Goal: Task Accomplishment & Management: Use online tool/utility

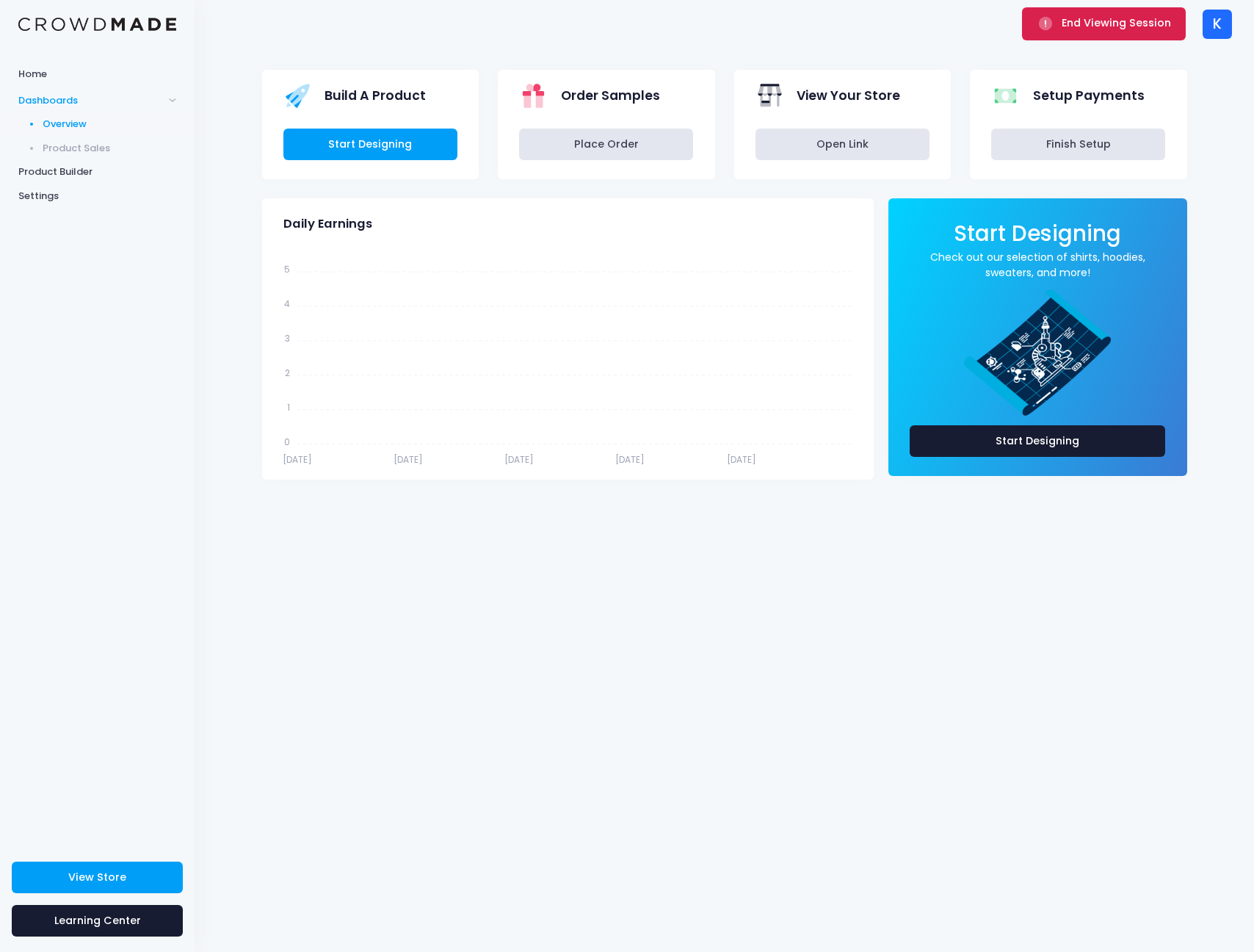
click at [1100, 20] on span "End Viewing Session" at bounding box center [1117, 22] width 109 height 15
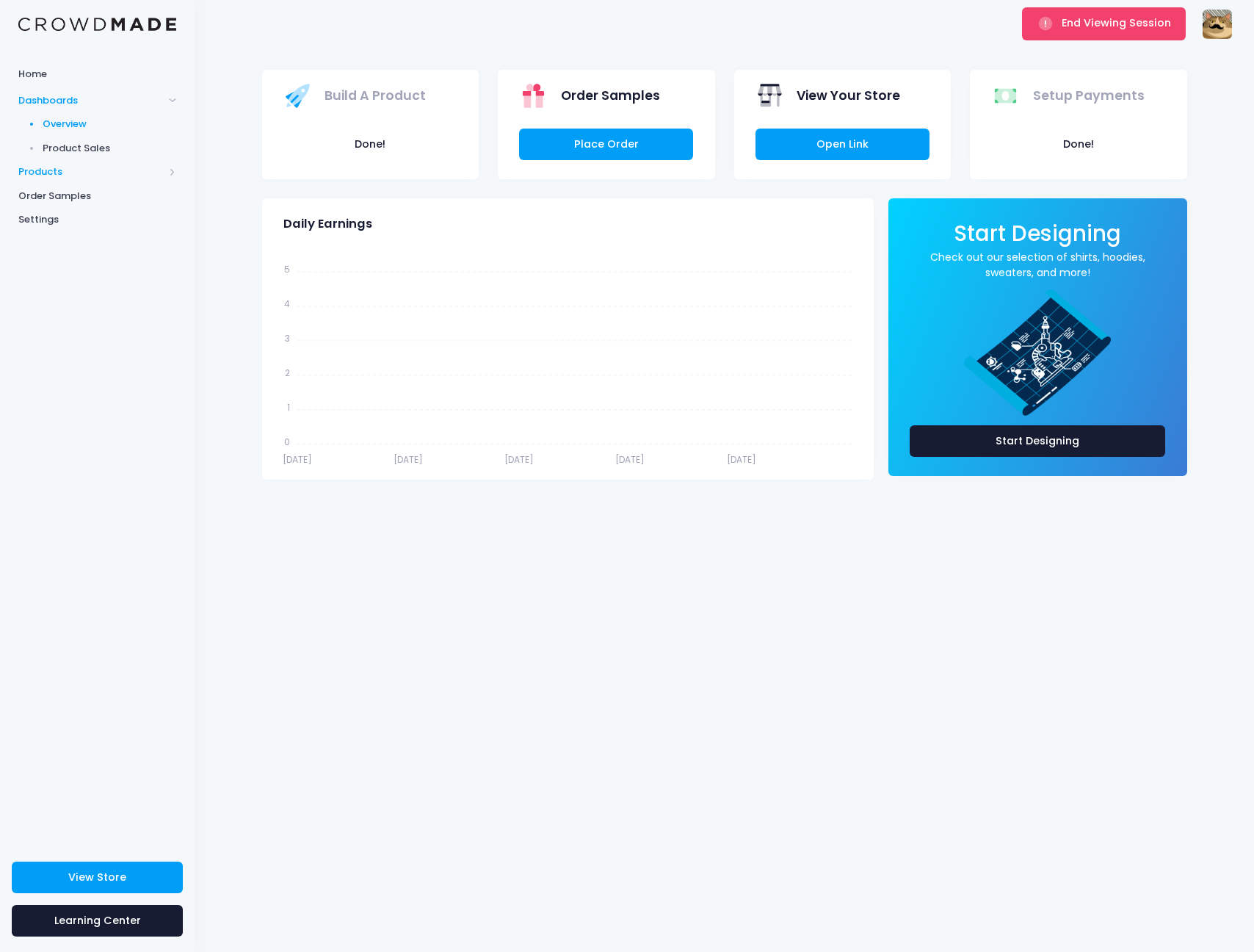
click at [83, 165] on span "Products" at bounding box center [91, 172] width 146 height 15
click at [78, 219] on span "Storefront" at bounding box center [110, 219] width 135 height 15
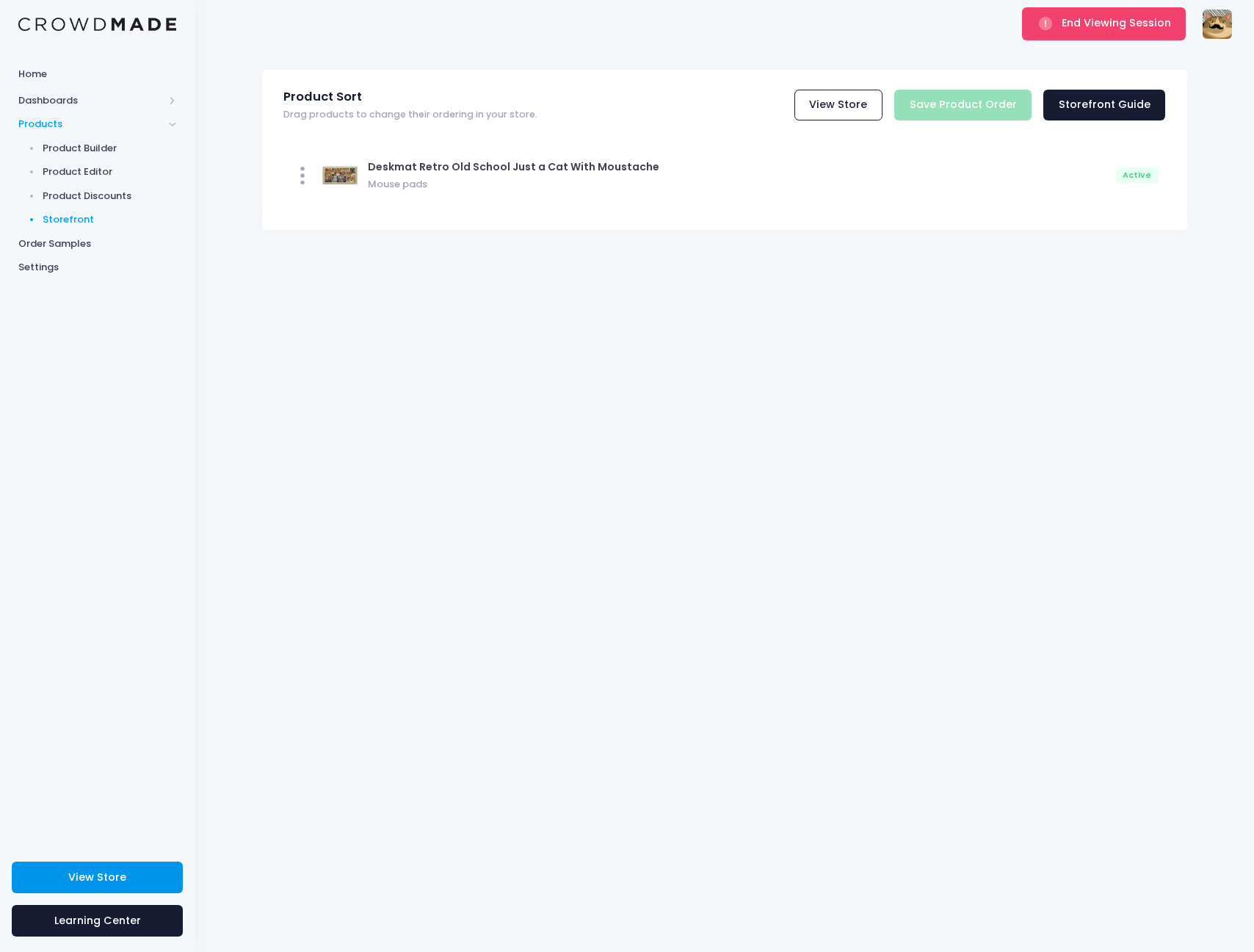
click at [120, 873] on span "View Store" at bounding box center [97, 877] width 58 height 15
click at [1073, 27] on span "End Viewing Session" at bounding box center [1117, 22] width 109 height 15
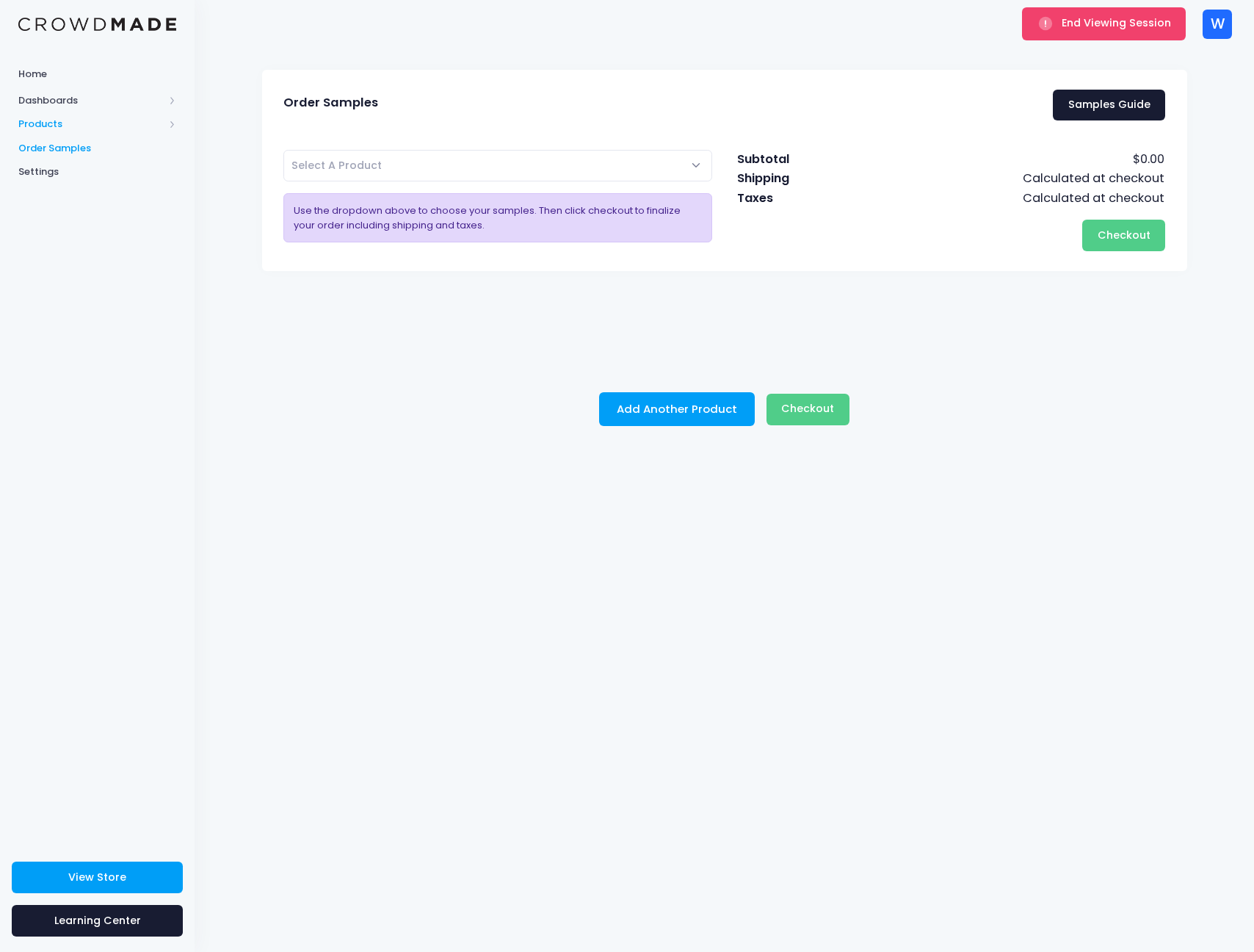
click at [70, 128] on span "Products" at bounding box center [91, 124] width 146 height 15
click at [82, 166] on span "Product Editor" at bounding box center [110, 172] width 135 height 15
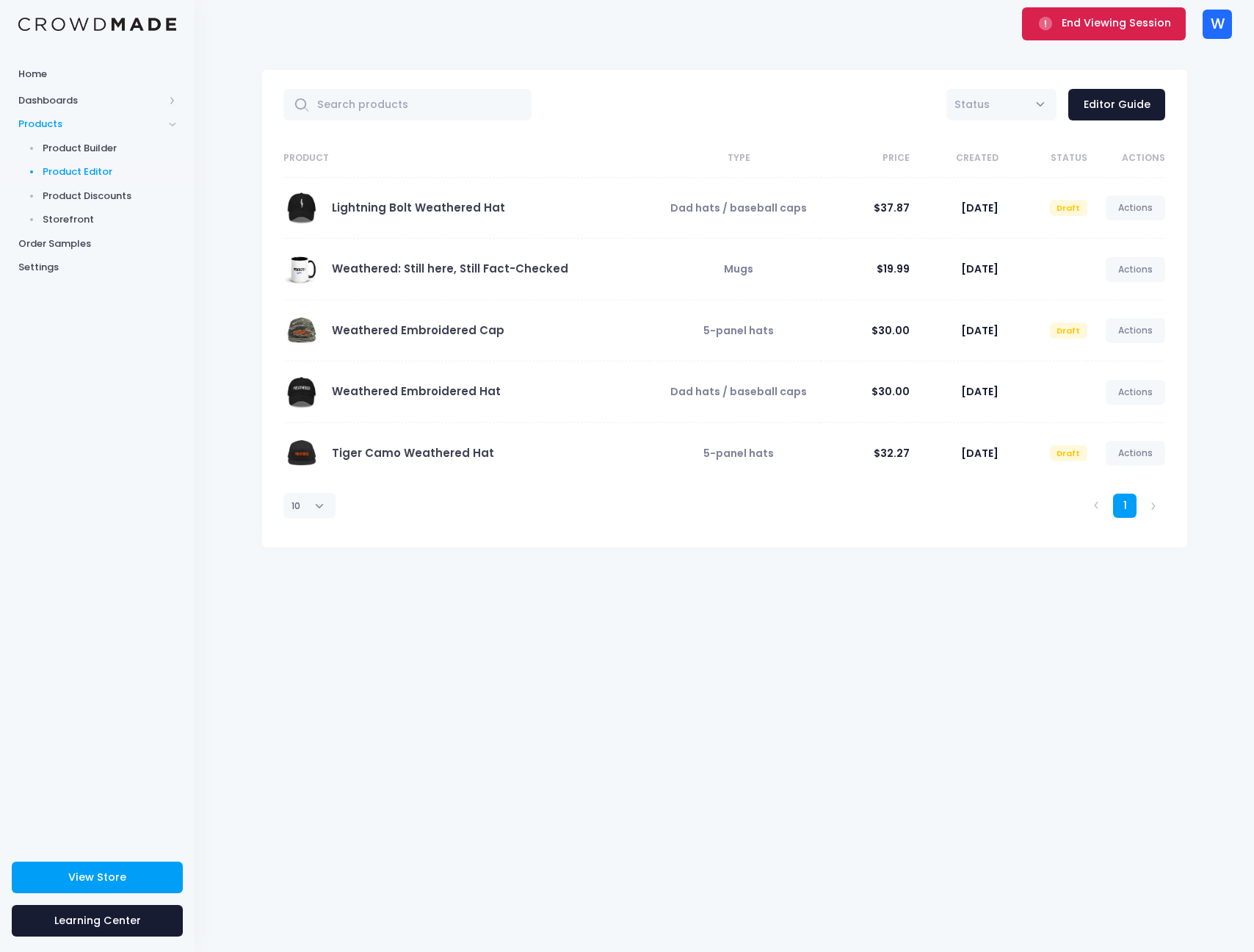
click at [1081, 29] on span "End Viewing Session" at bounding box center [1117, 22] width 109 height 15
